Goal: Task Accomplishment & Management: Manage account settings

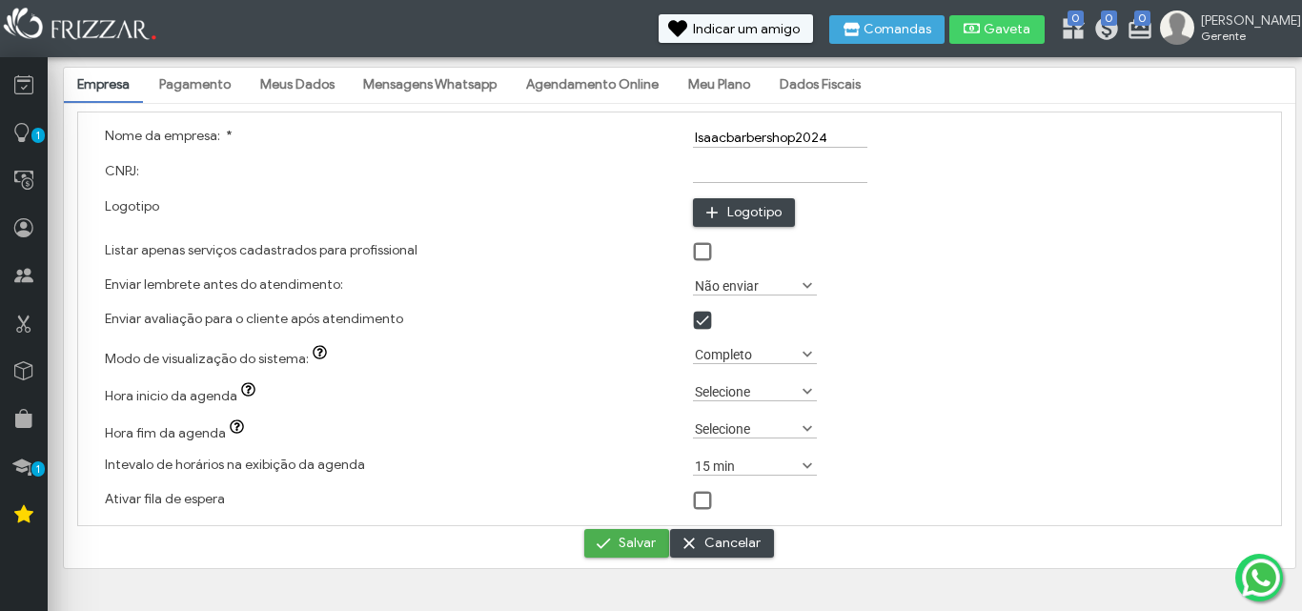
click at [805, 395] on span at bounding box center [807, 391] width 19 height 19
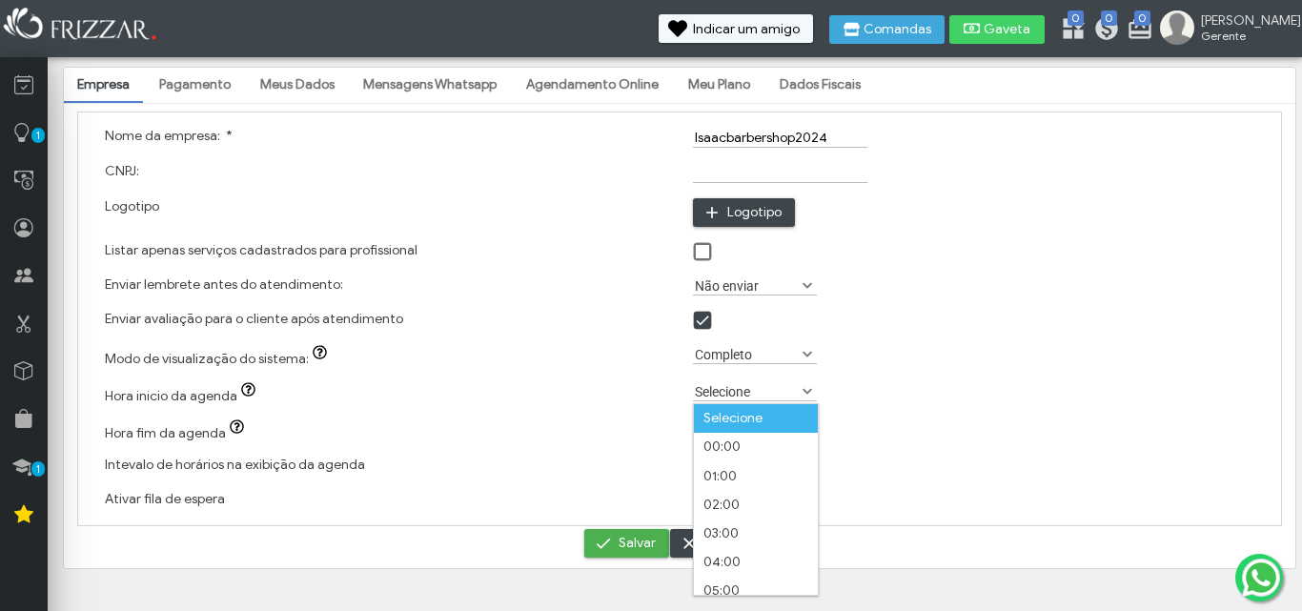
scroll to position [10, 85]
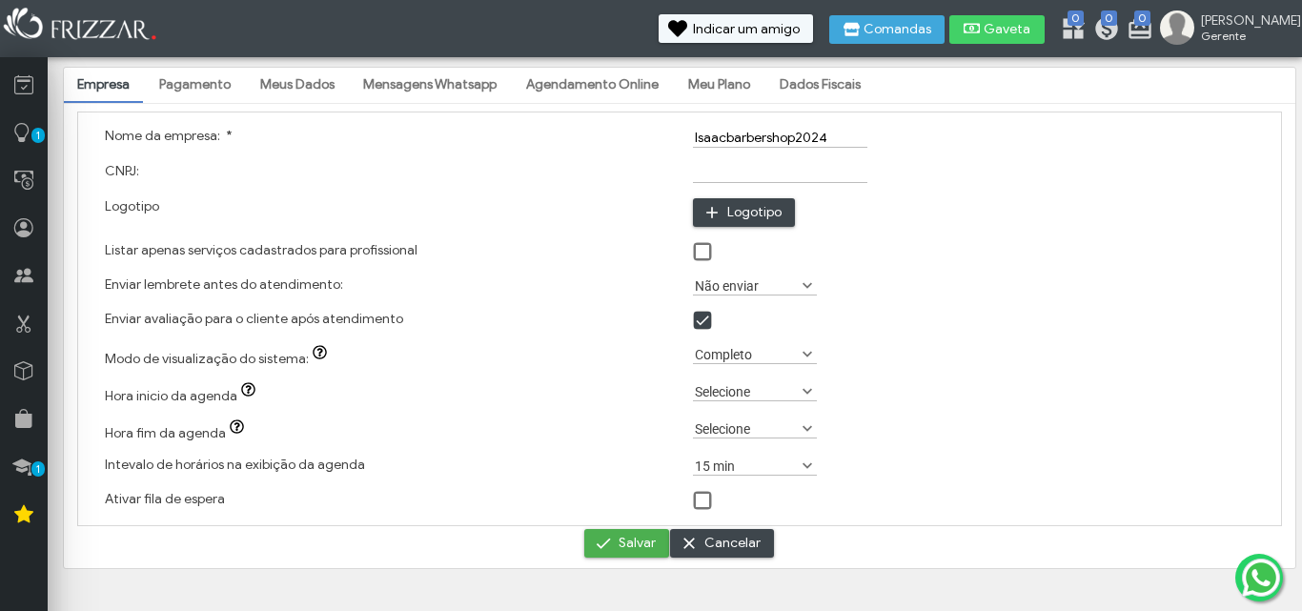
click at [882, 363] on div "Selecione Básico Completo Completo" at bounding box center [974, 355] width 588 height 37
click at [807, 431] on span at bounding box center [807, 428] width 19 height 19
click at [734, 314] on li "21:00" at bounding box center [756, 318] width 124 height 29
click at [811, 390] on span at bounding box center [807, 391] width 19 height 19
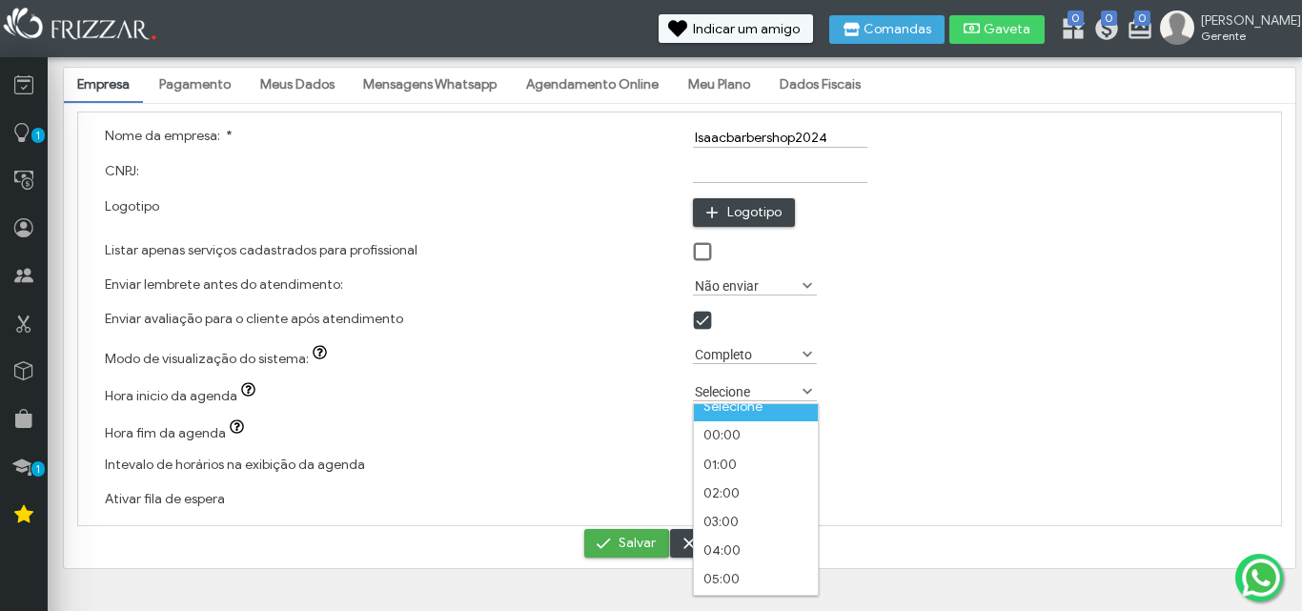
scroll to position [0, 0]
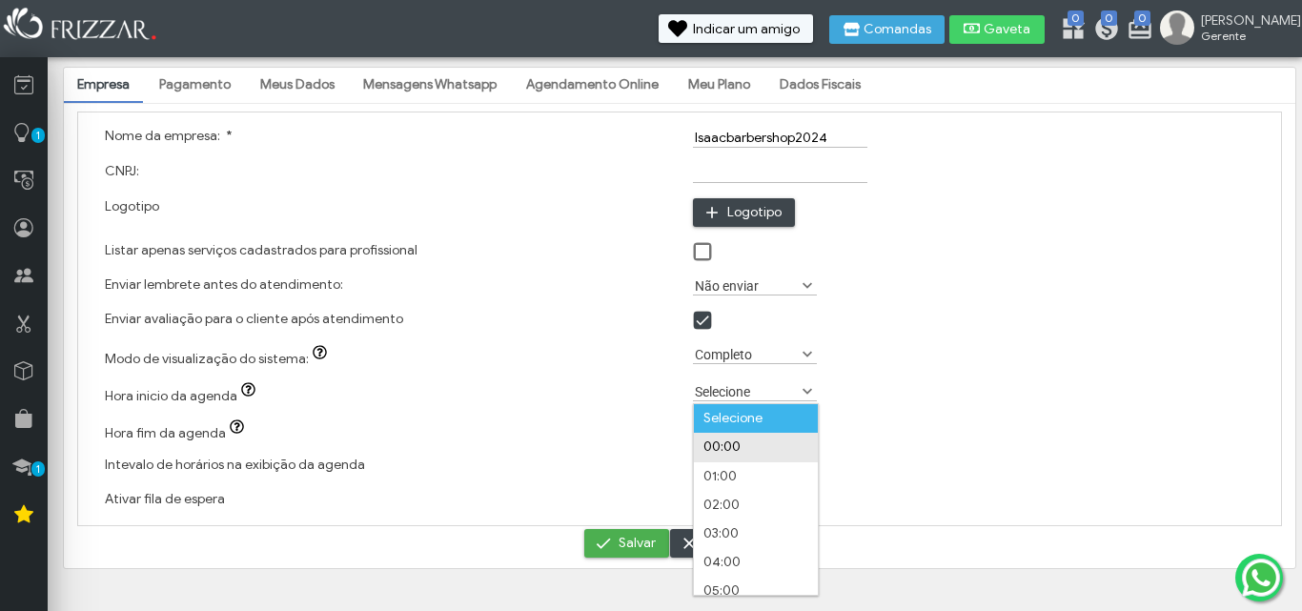
click at [786, 447] on li "00:00" at bounding box center [756, 447] width 124 height 29
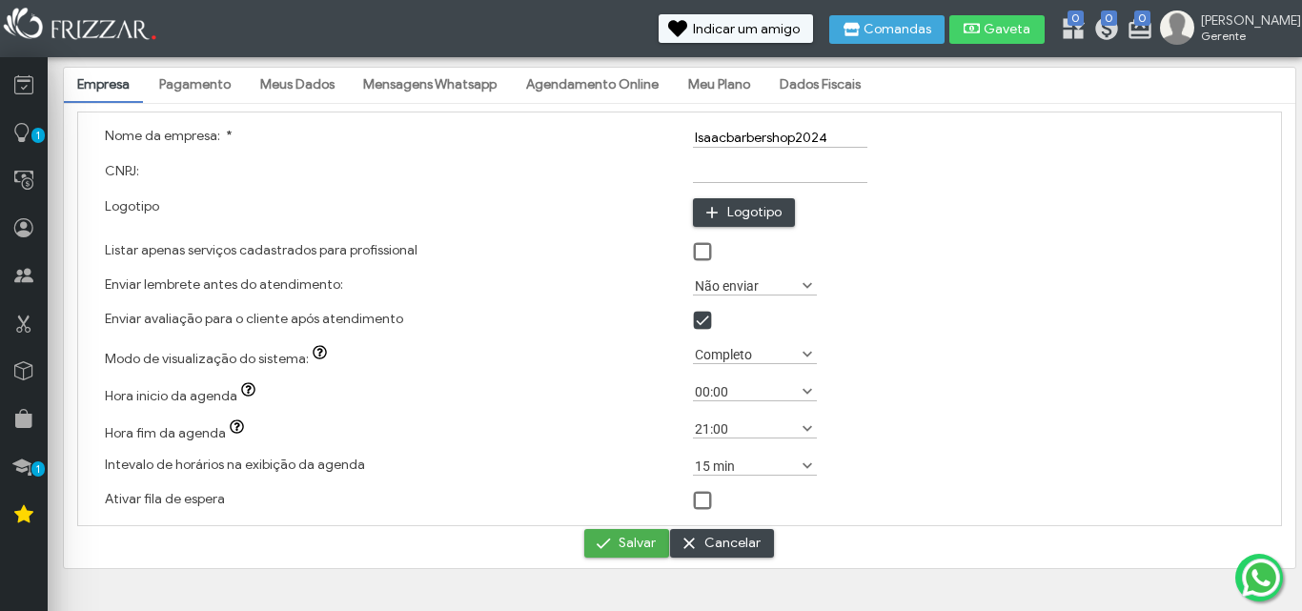
click at [806, 462] on span at bounding box center [807, 466] width 19 height 19
click at [869, 485] on div at bounding box center [974, 500] width 588 height 34
click at [708, 501] on span at bounding box center [703, 501] width 19 height 19
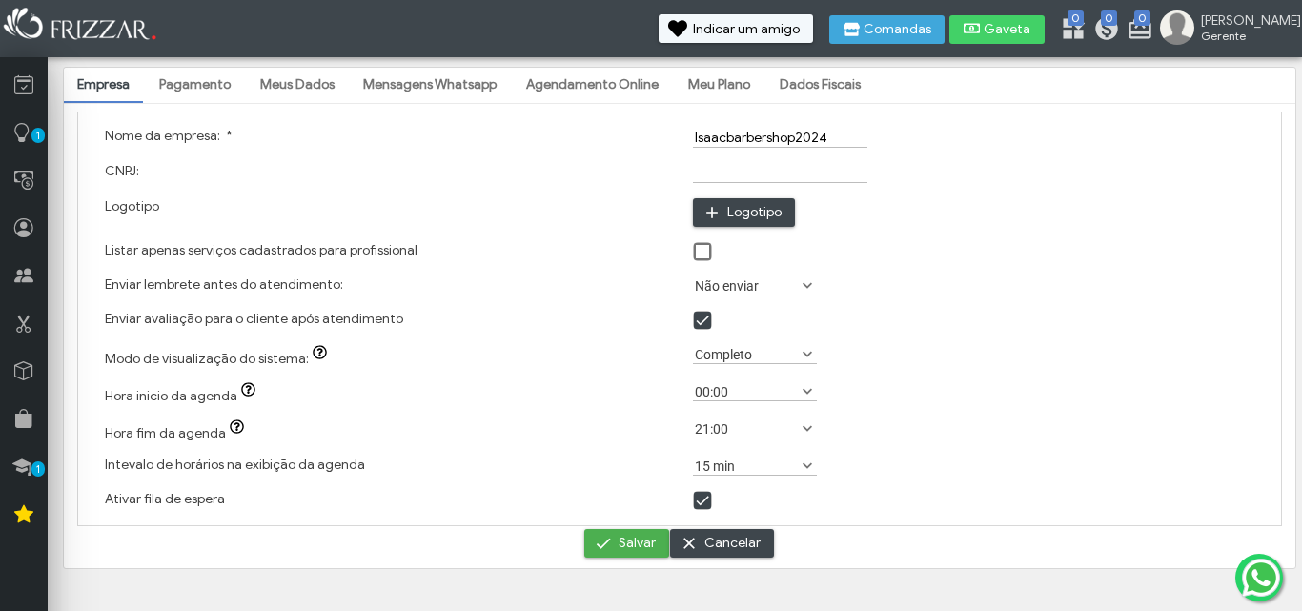
click at [808, 290] on span at bounding box center [807, 285] width 19 height 19
click at [789, 332] on li "2 horas antes" at bounding box center [756, 340] width 124 height 29
click at [650, 548] on span "Salvar" at bounding box center [637, 543] width 37 height 29
